Goal: Navigation & Orientation: Find specific page/section

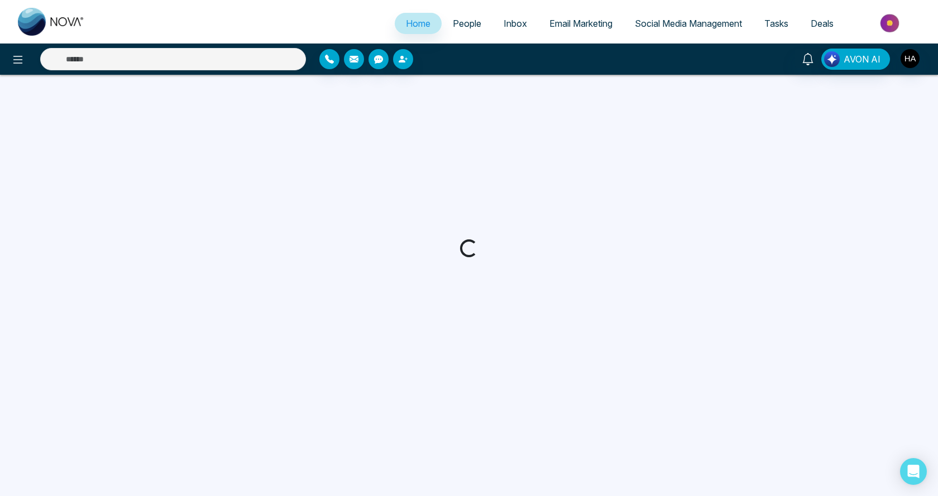
select select "*"
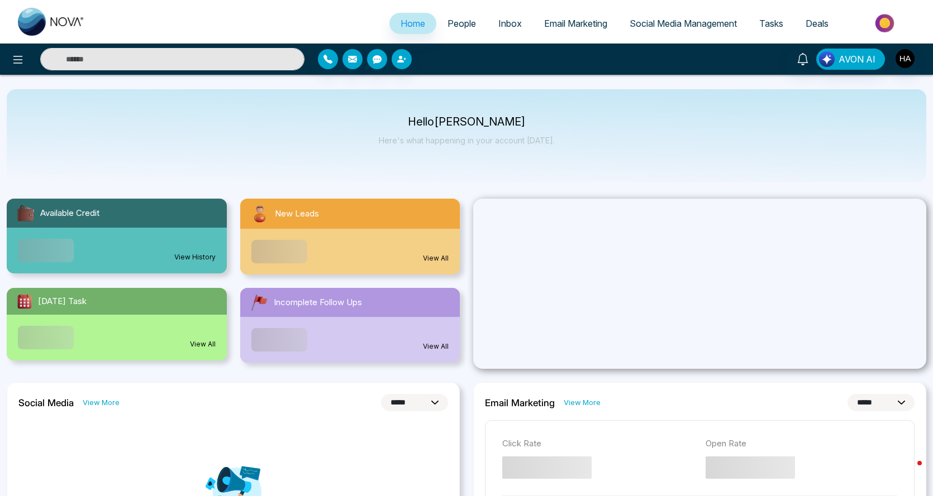
click at [487, 18] on link "Inbox" at bounding box center [510, 23] width 46 height 21
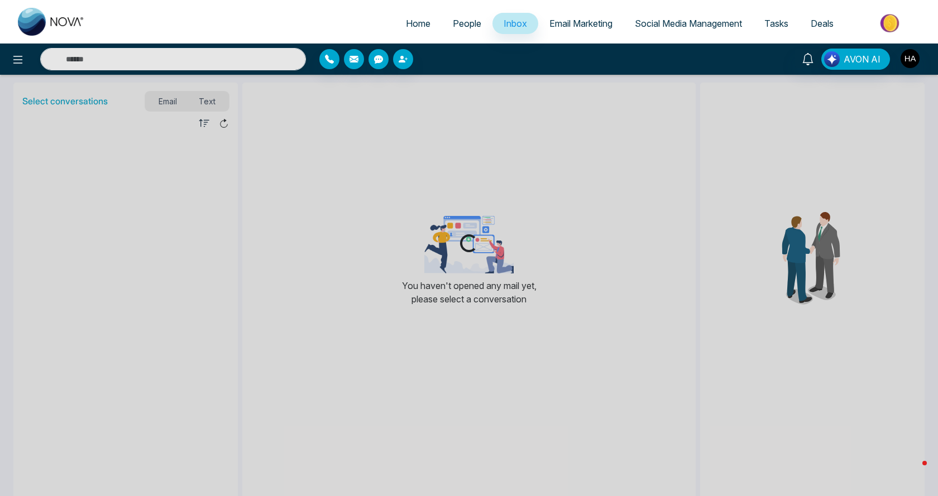
click at [465, 22] on span "People" at bounding box center [467, 23] width 28 height 11
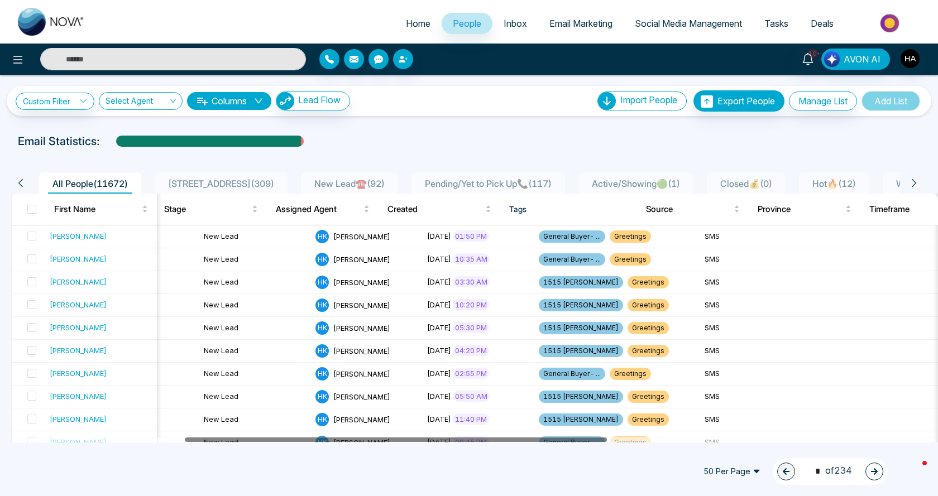
scroll to position [0, 353]
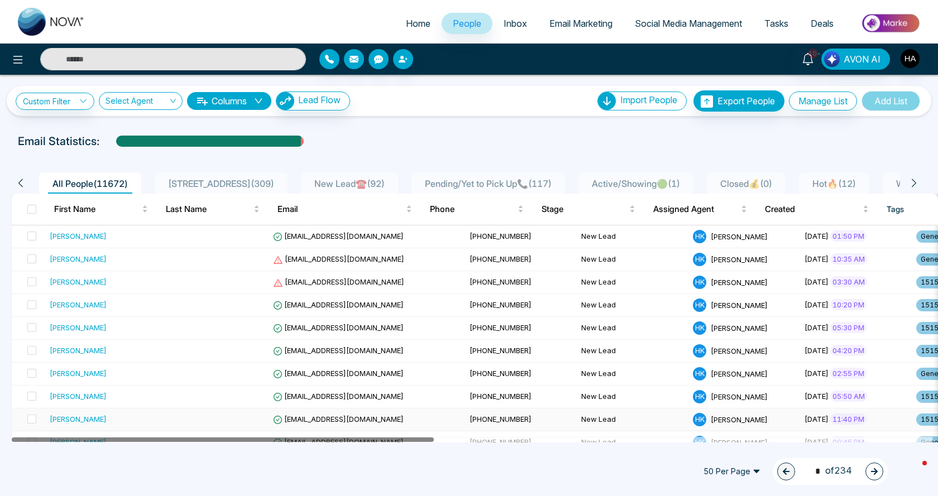
drag, startPoint x: 192, startPoint y: 438, endPoint x: 108, endPoint y: 424, distance: 84.9
